Goal: Ask a question

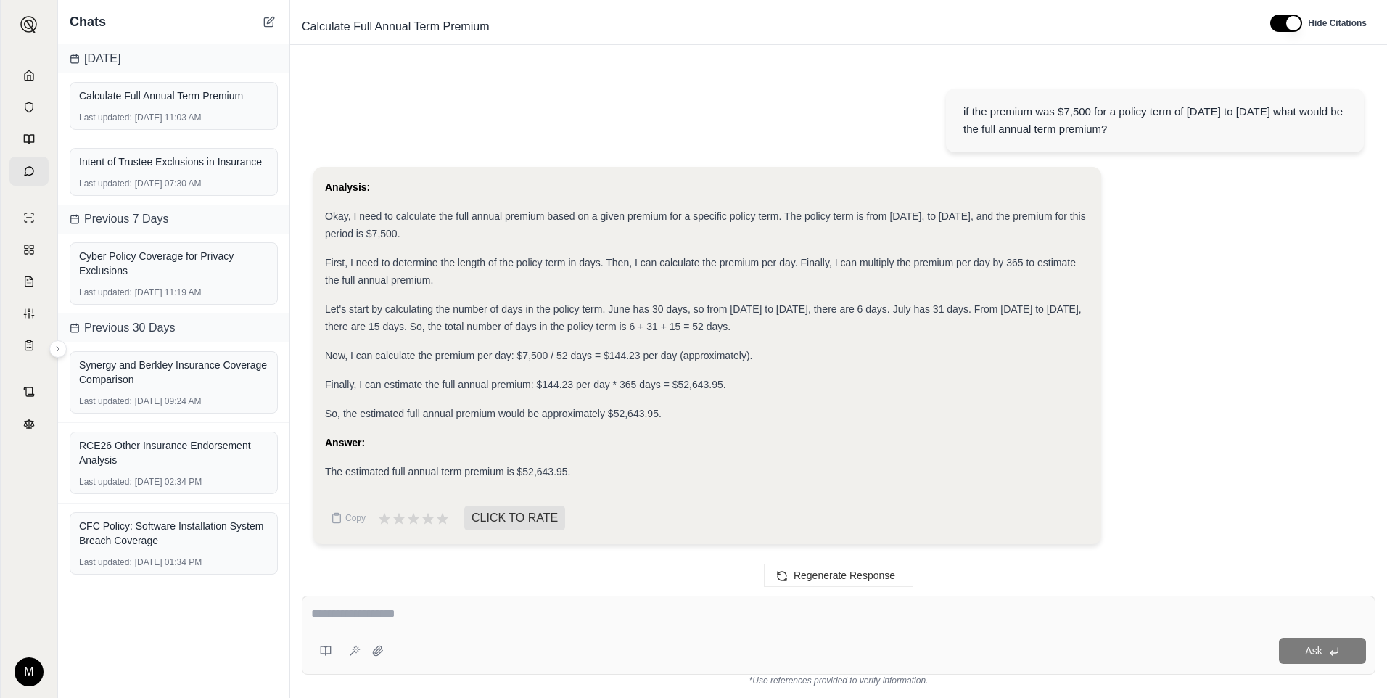
click at [395, 611] on textarea at bounding box center [838, 613] width 1054 height 17
click at [722, 602] on div "Ask" at bounding box center [838, 634] width 1073 height 79
click at [17, 76] on link at bounding box center [28, 75] width 39 height 29
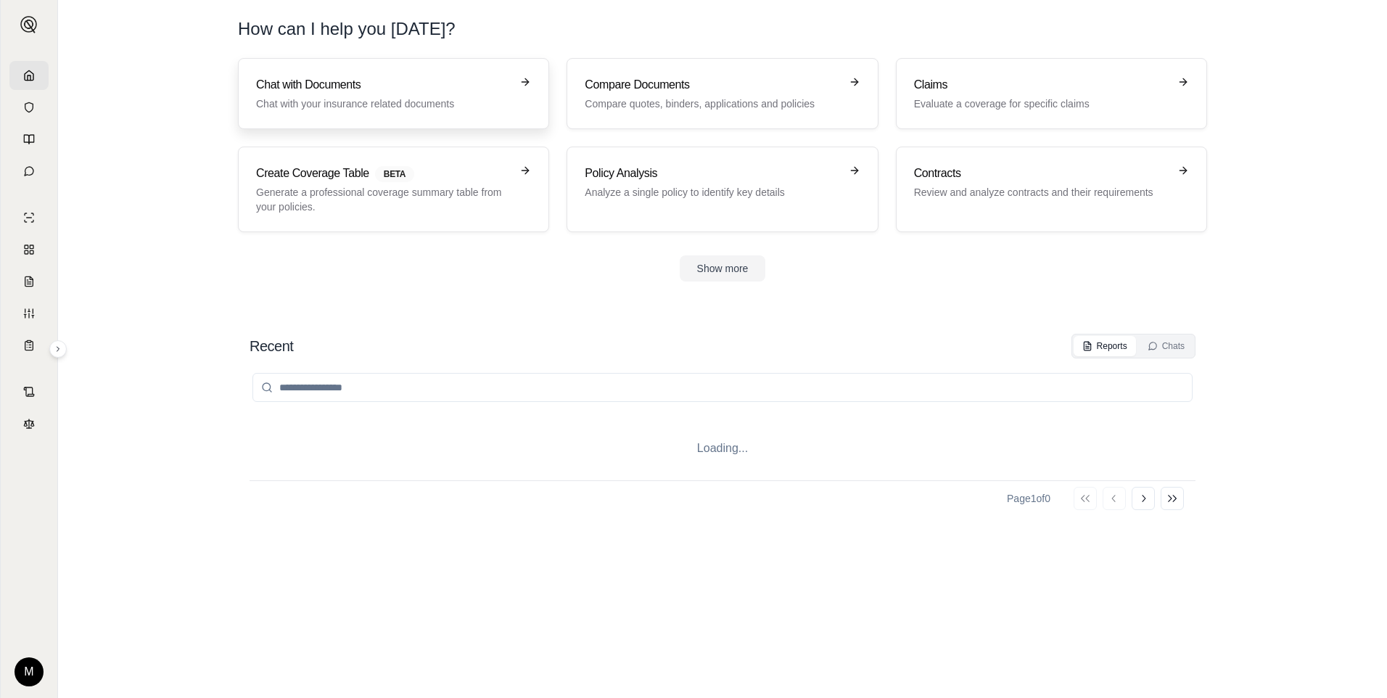
click at [284, 75] on link "Chat with Documents Chat with your insurance related documents" at bounding box center [393, 93] width 311 height 71
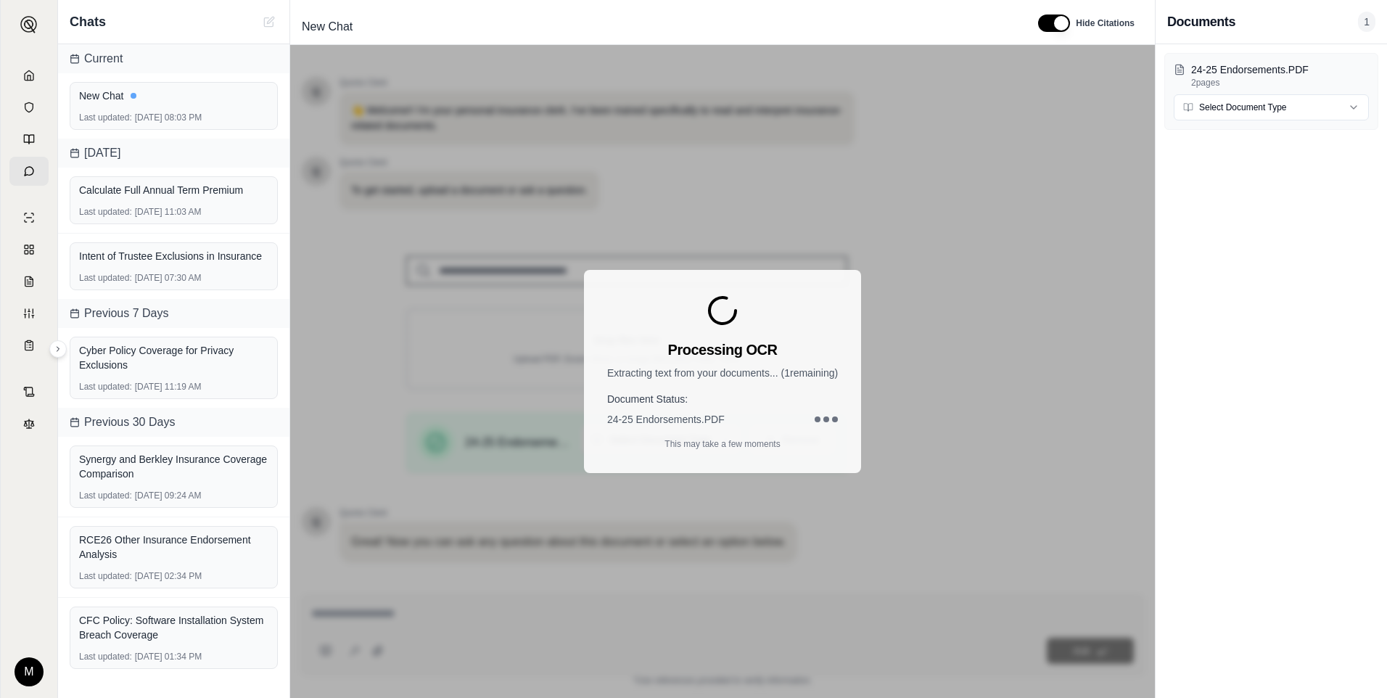
scroll to position [86, 0]
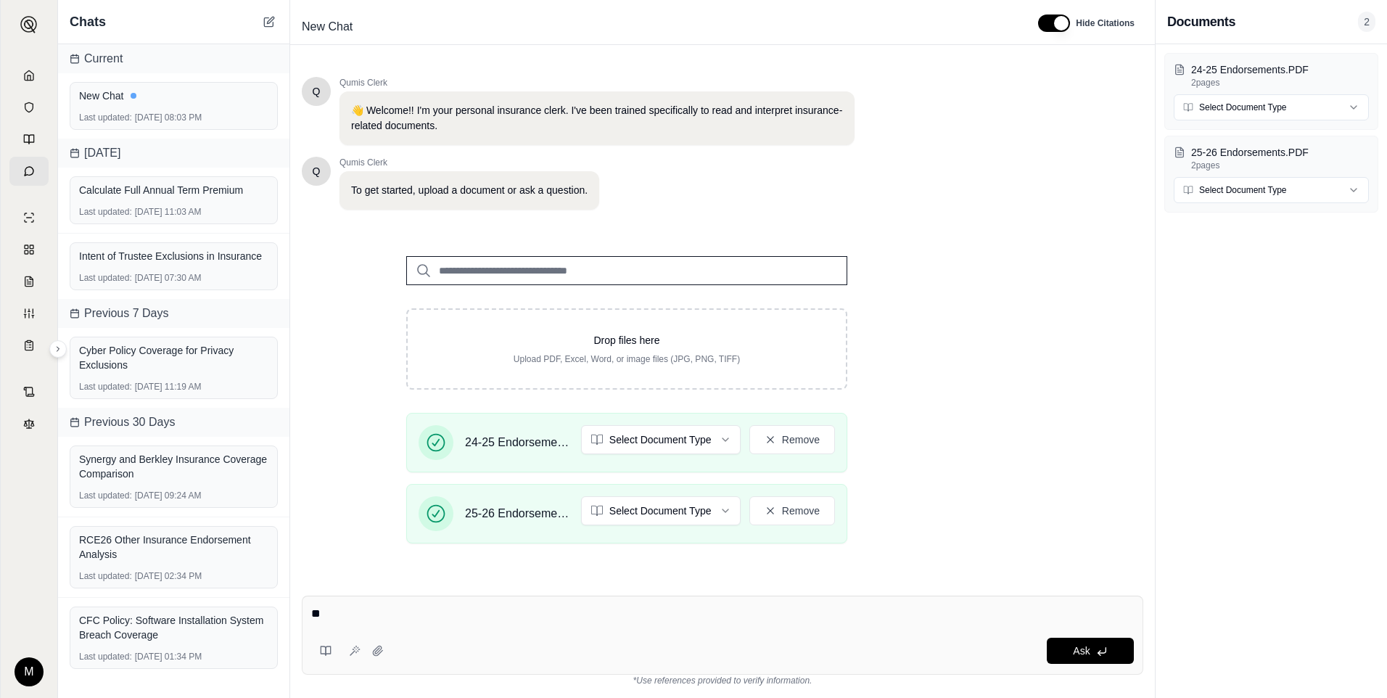
type textarea "*"
type textarea "**********"
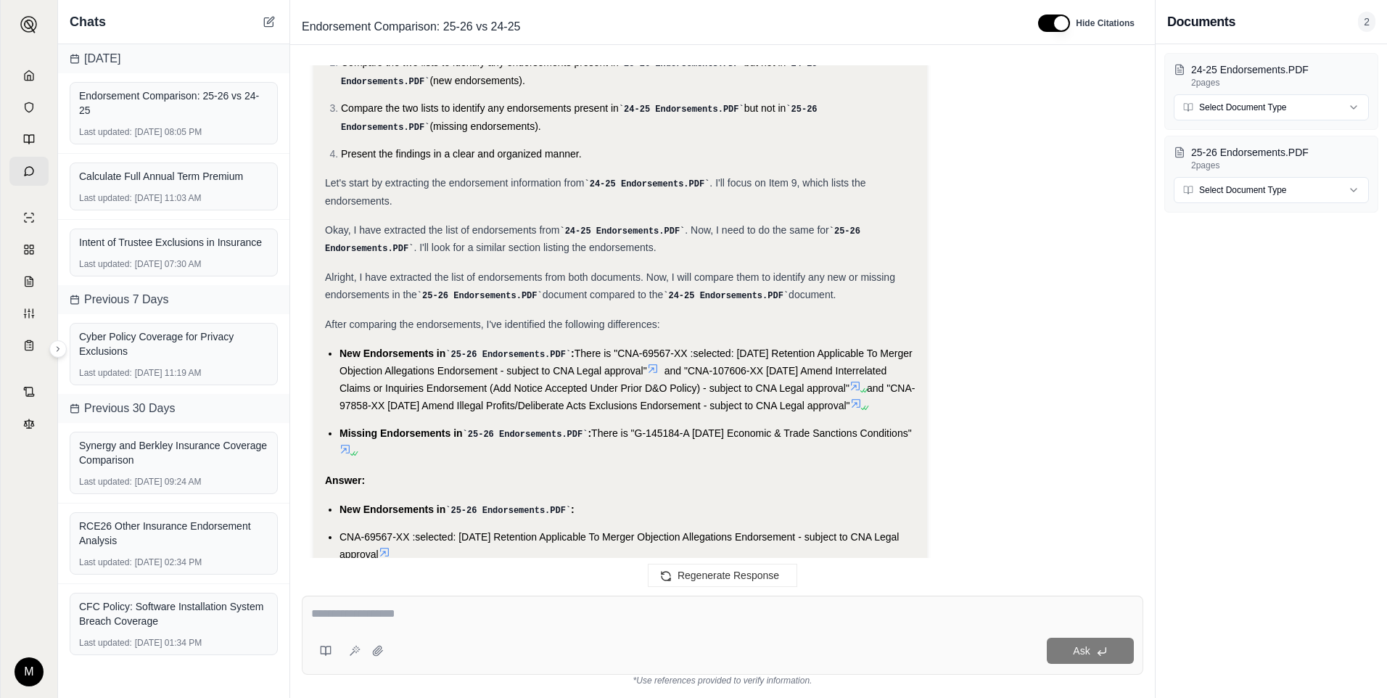
scroll to position [475, 0]
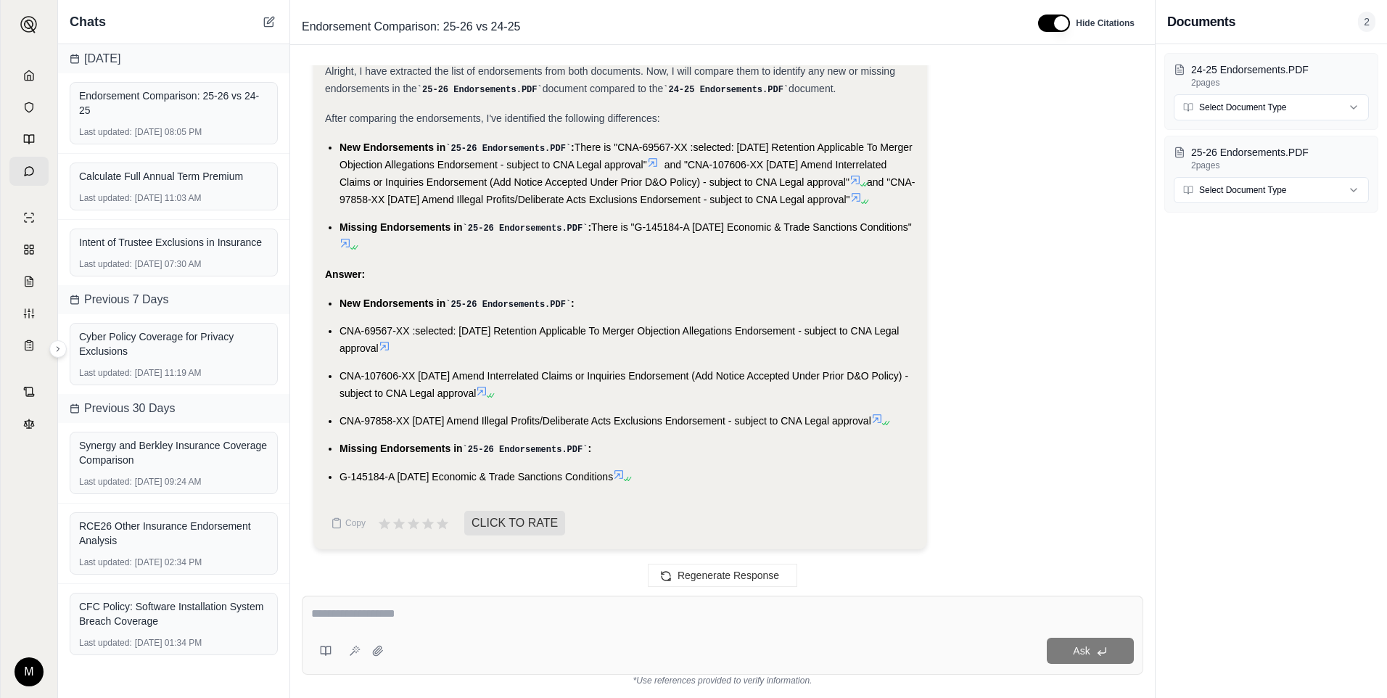
click at [532, 622] on textarea at bounding box center [722, 613] width 822 height 17
type textarea "**********"
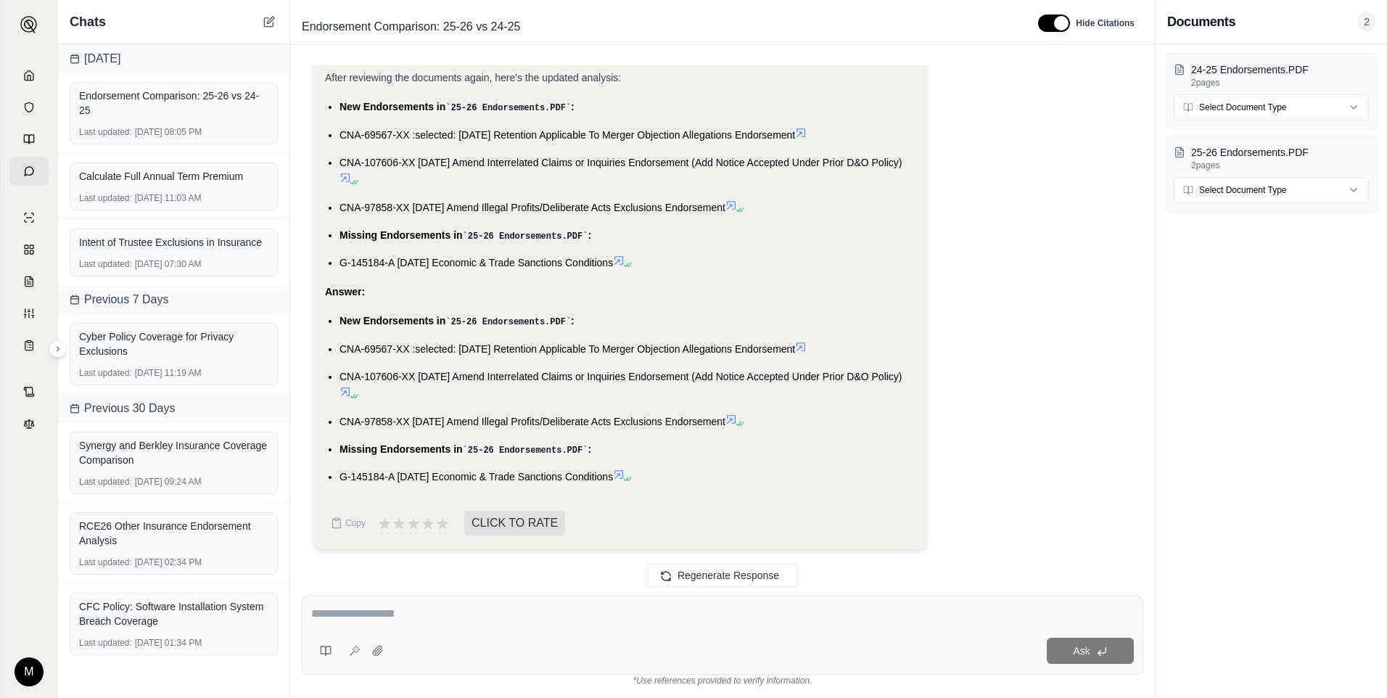
scroll to position [0, 0]
